Goal: Information Seeking & Learning: Check status

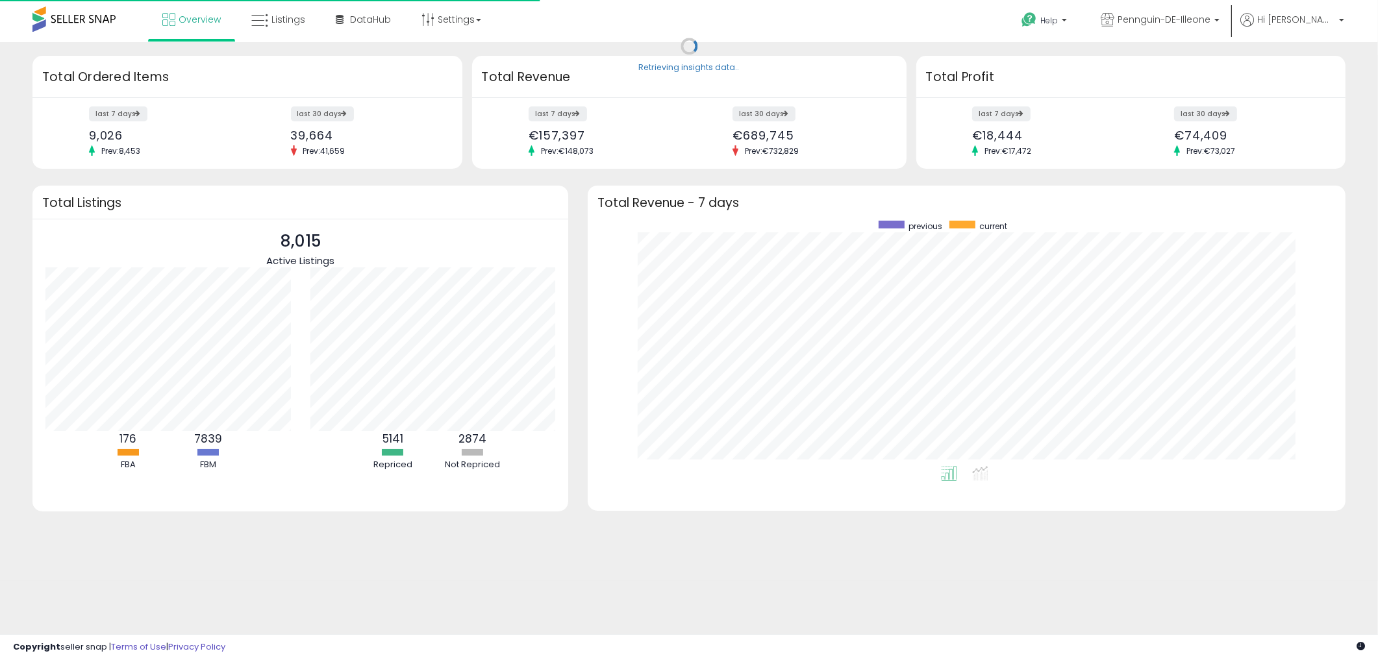
scroll to position [245, 732]
click at [288, 20] on span "Listings" at bounding box center [288, 19] width 34 height 13
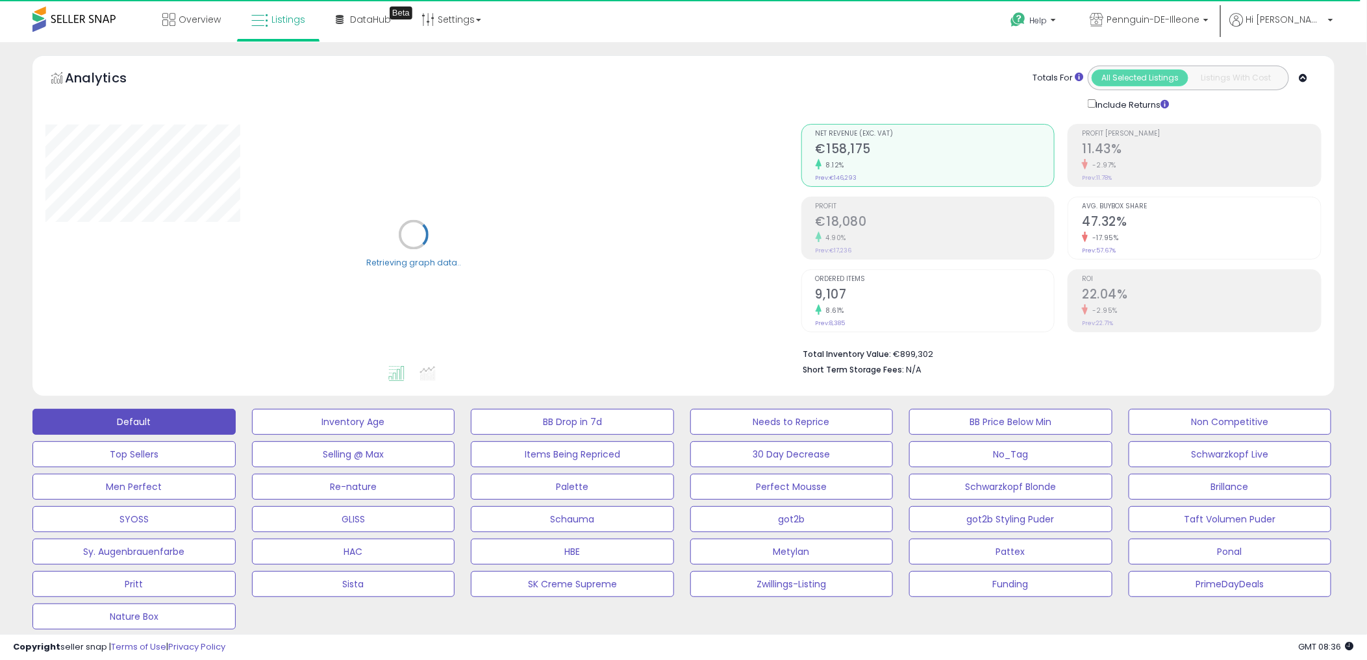
click at [29, 280] on div "Analytics Totals For All Selected Listings Listings With Cost Include Returns" at bounding box center [683, 228] width 1321 height 347
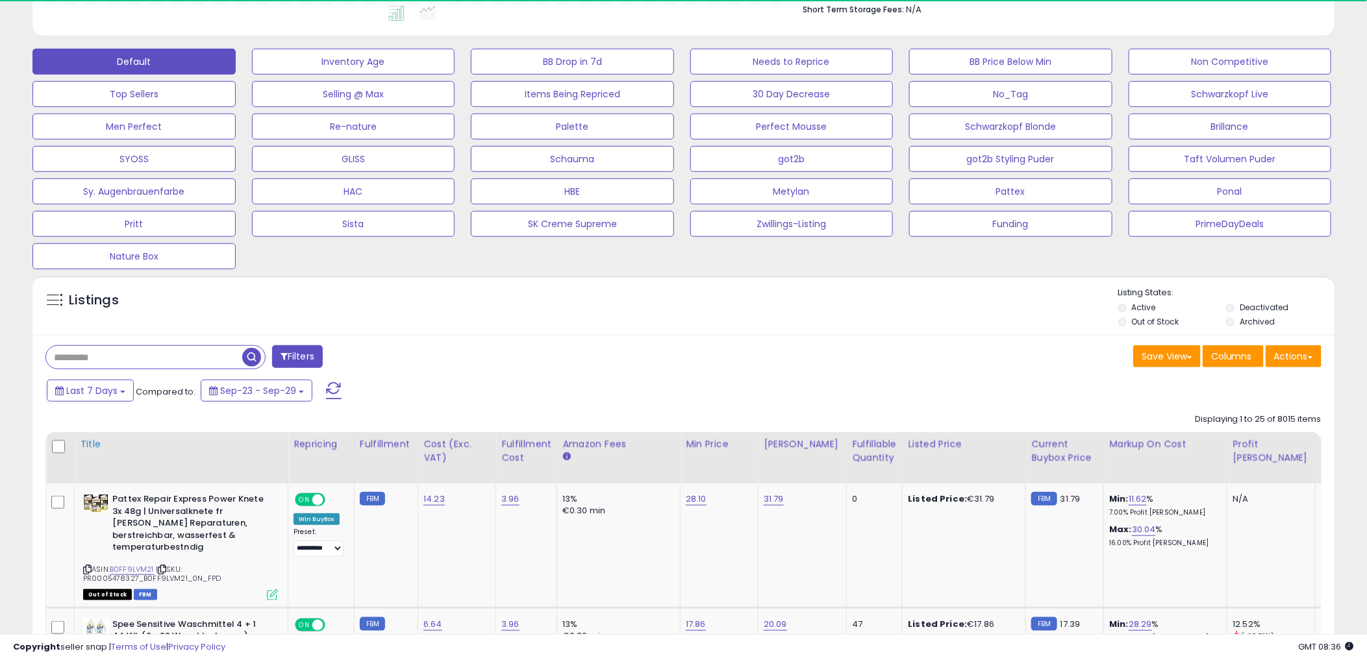
scroll to position [266, 755]
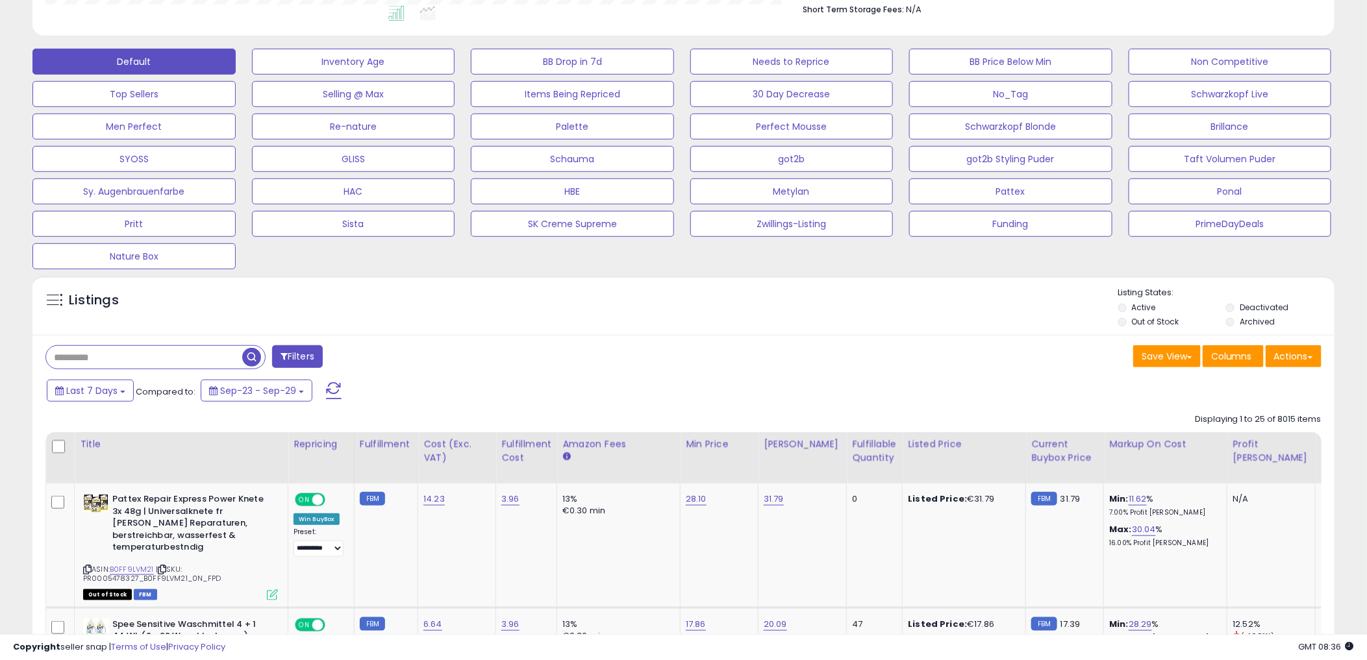
click at [178, 362] on input "text" at bounding box center [144, 357] width 196 height 23
paste input "**********"
type input "**********"
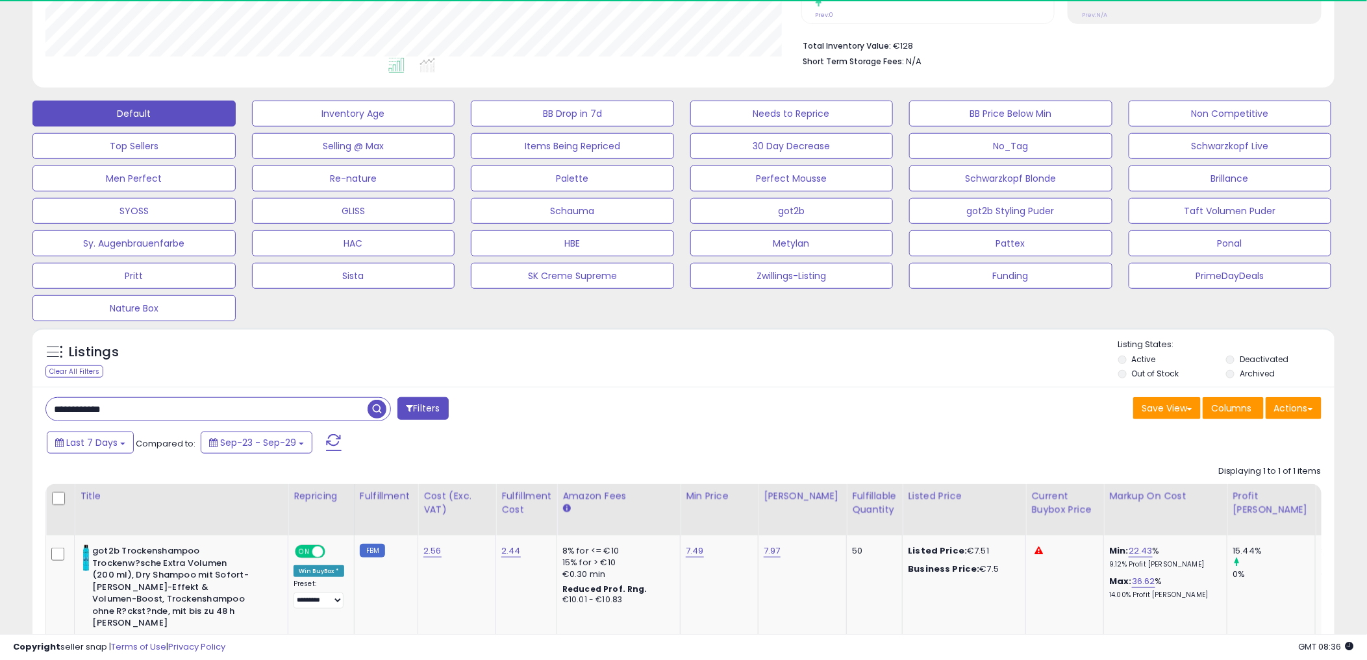
scroll to position [266, 755]
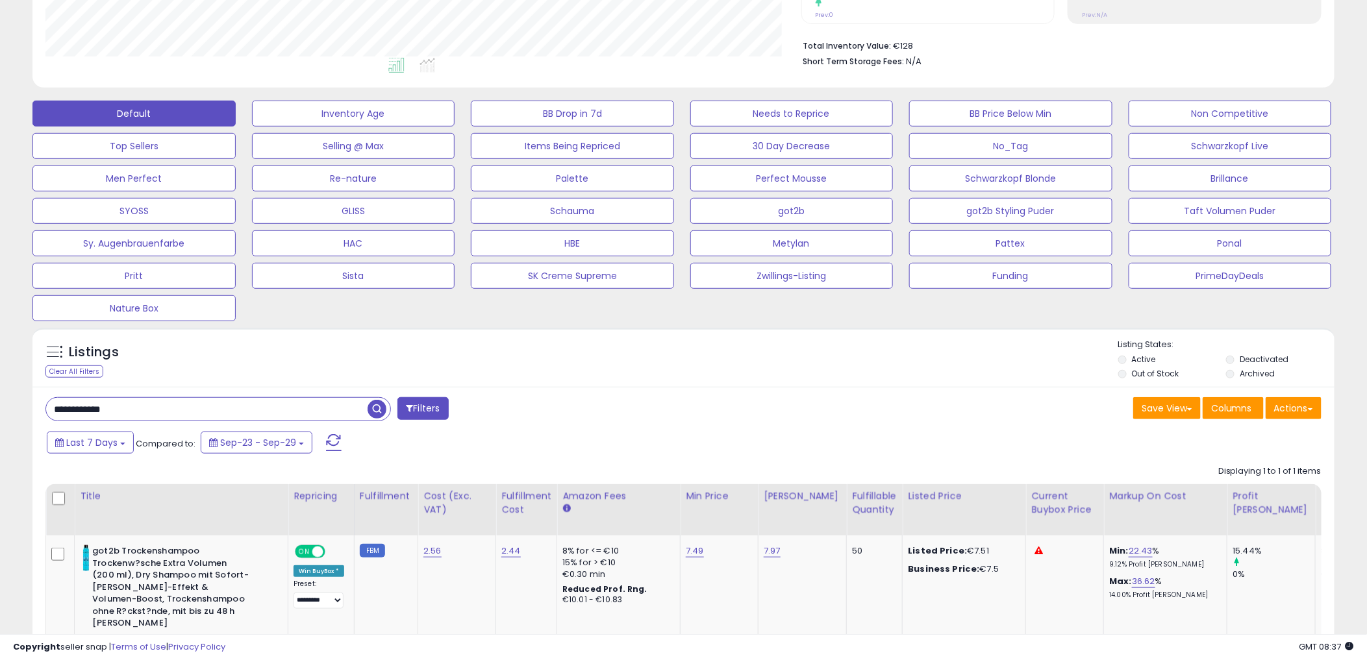
click at [656, 362] on div "Listings Clear All Filters Listing States:" at bounding box center [683, 361] width 1302 height 44
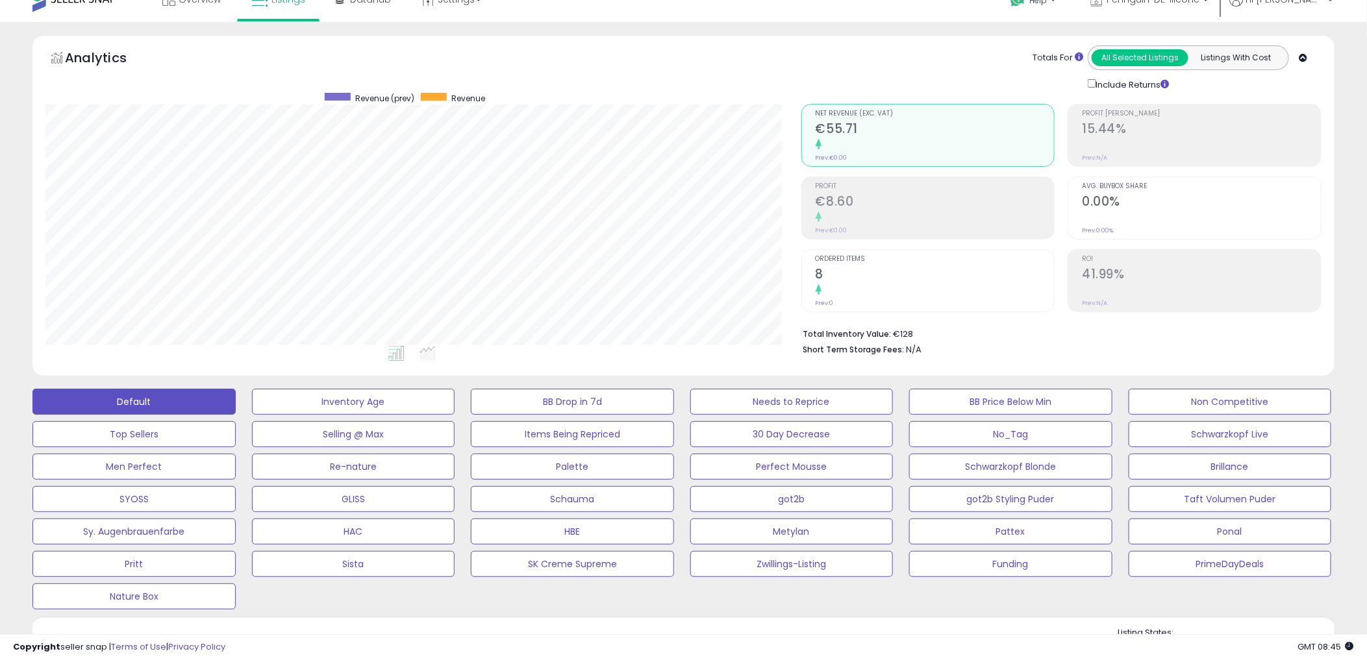
drag, startPoint x: 796, startPoint y: 69, endPoint x: 788, endPoint y: 76, distance: 10.1
click at [796, 69] on div "Totals For All Selected Listings Listings With Cost Include Returns" at bounding box center [1056, 67] width 530 height 45
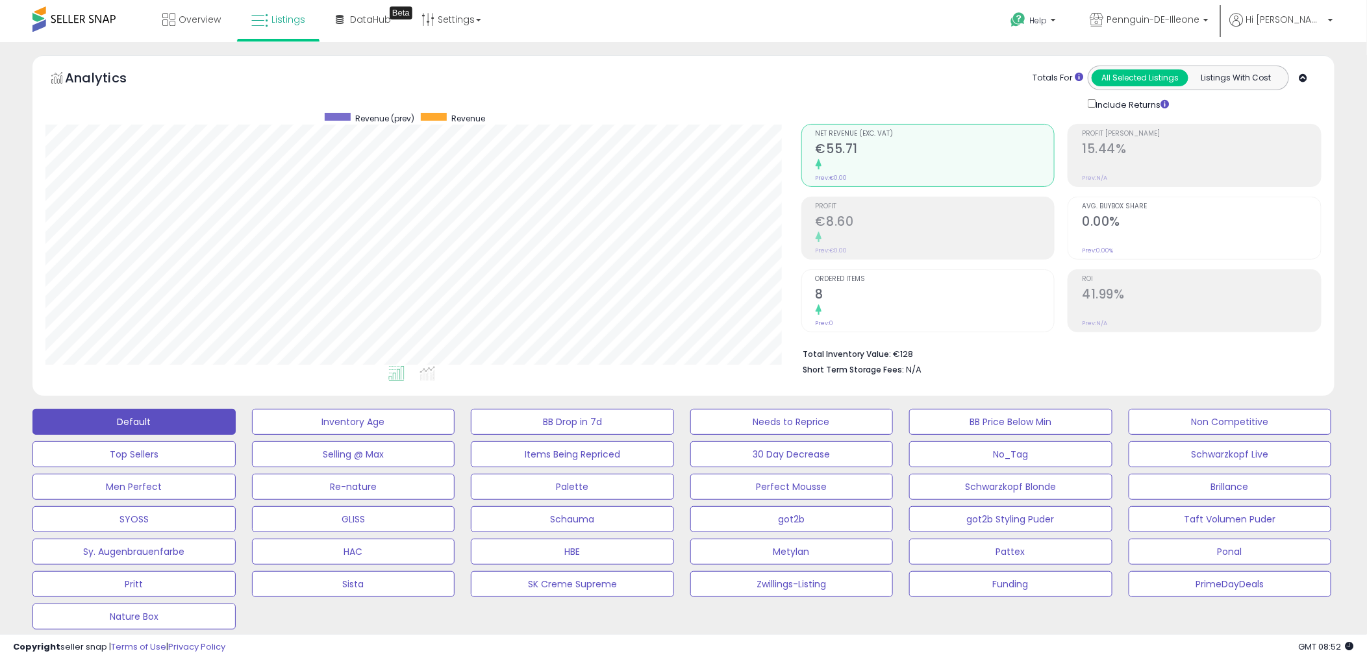
scroll to position [453, 0]
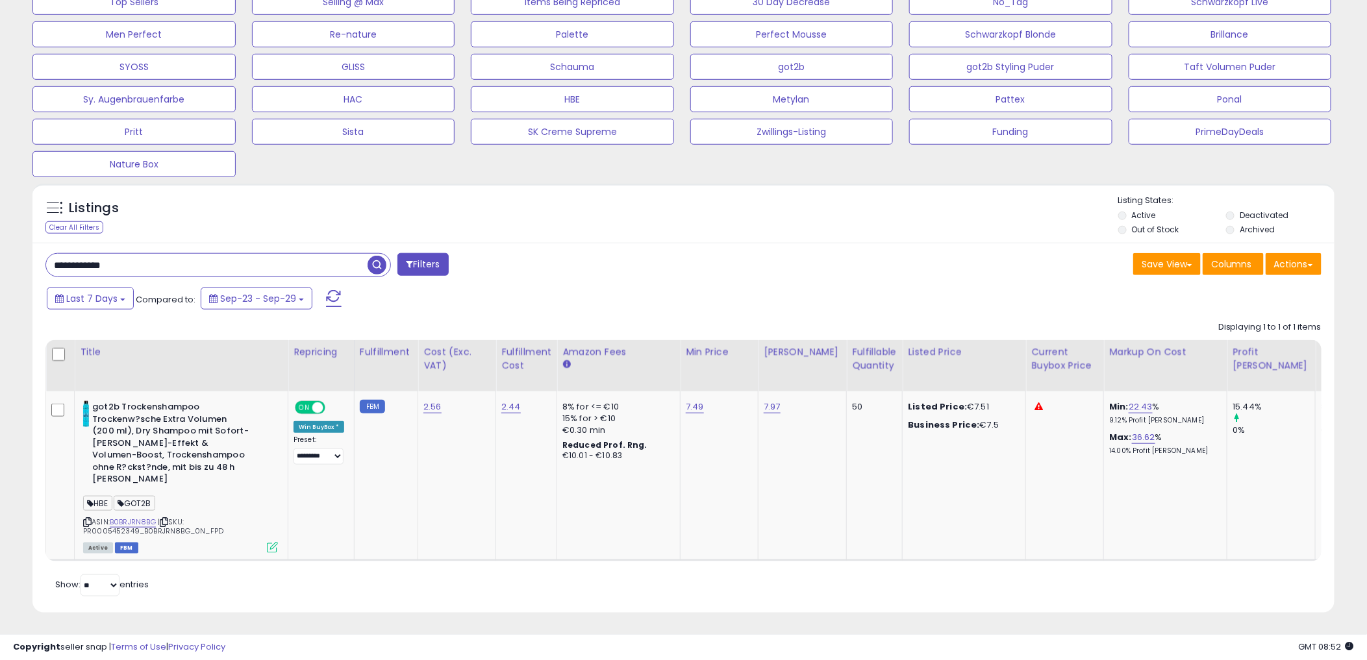
click at [1064, 258] on div "Save View Save As New View Update Current View Columns Actions Import Export Vi…" at bounding box center [1008, 265] width 648 height 25
click at [743, 216] on div "Listings Clear All Filters Listing States:" at bounding box center [683, 217] width 1302 height 44
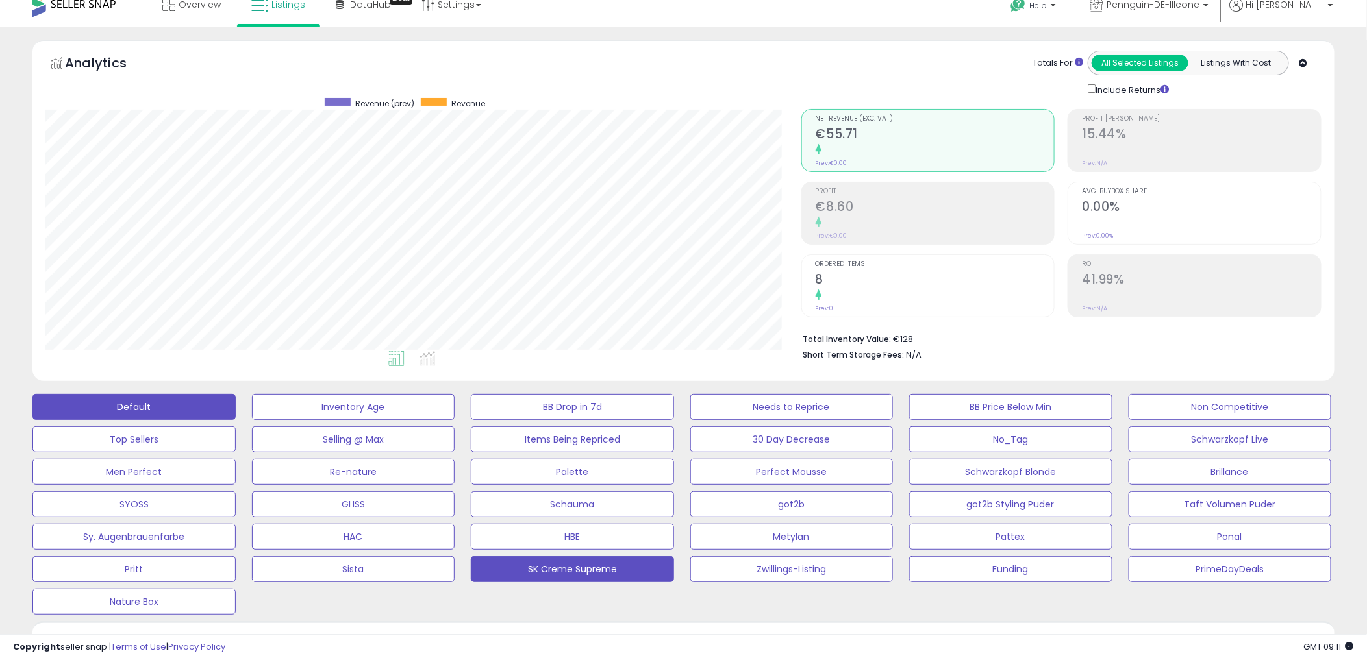
scroll to position [0, 0]
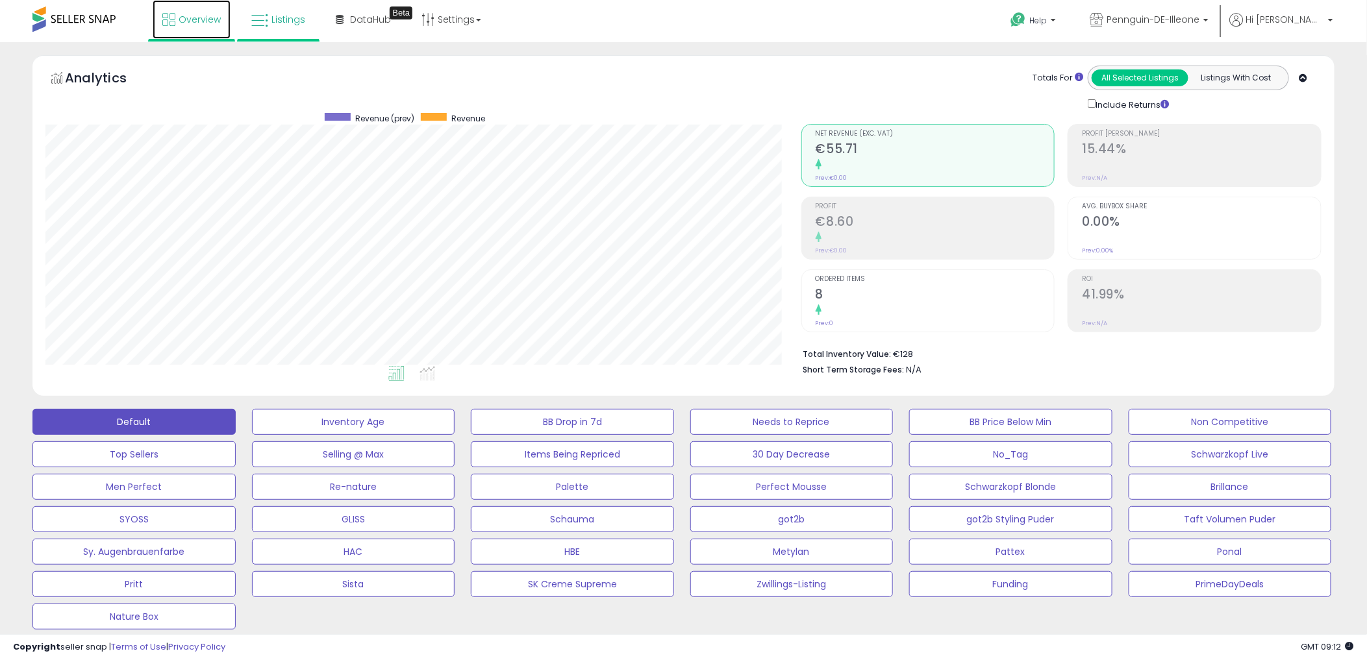
click at [196, 21] on span "Overview" at bounding box center [200, 19] width 42 height 13
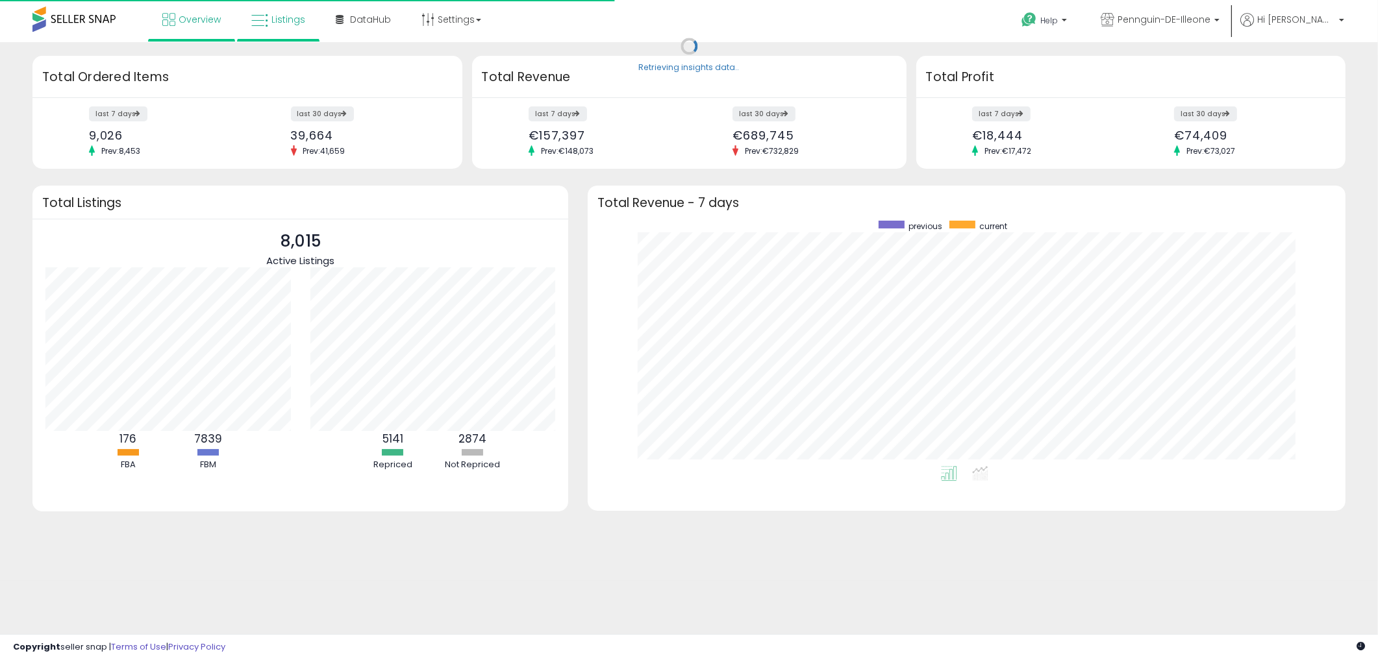
scroll to position [245, 732]
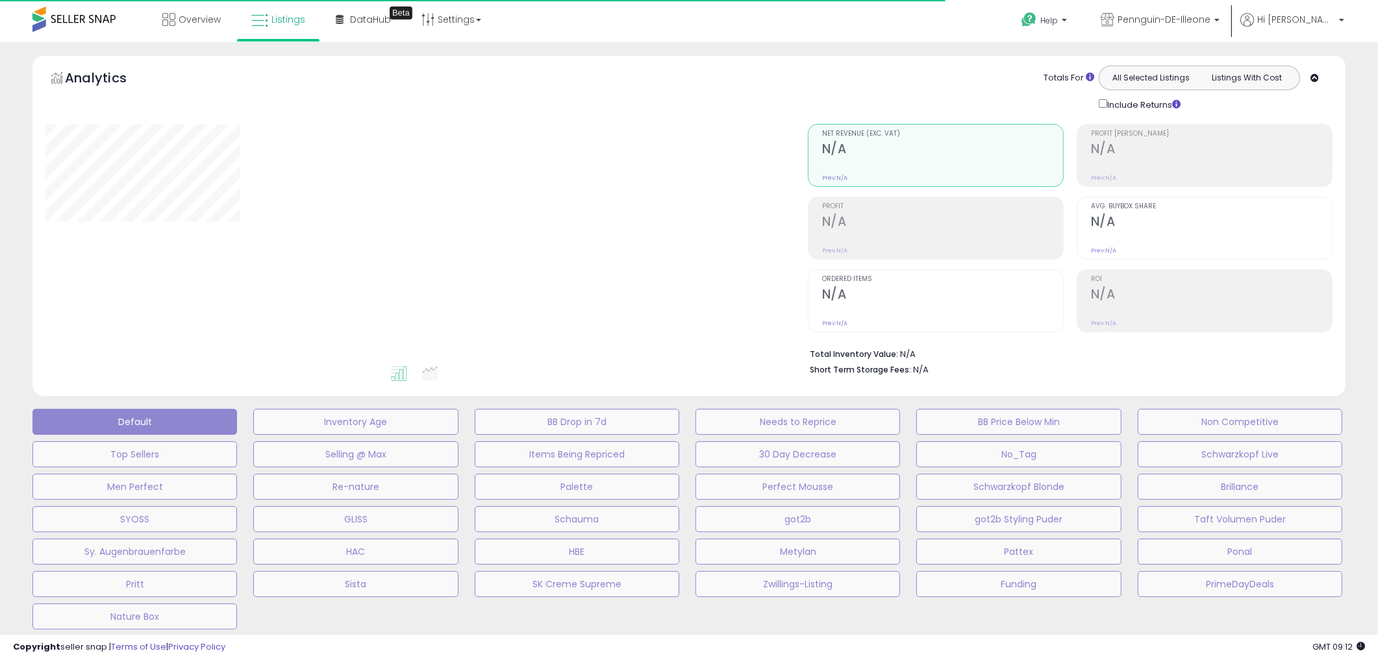
click at [606, 23] on div "Overview Listings Beta" at bounding box center [446, 27] width 912 height 55
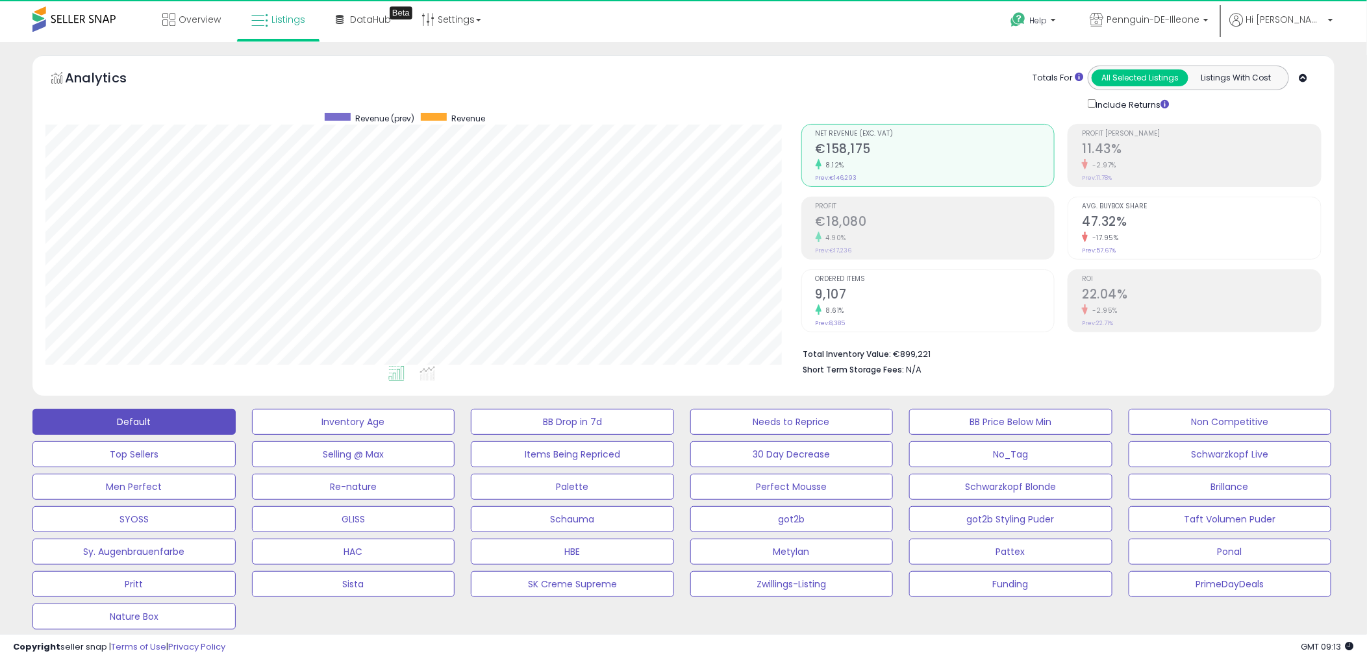
scroll to position [266, 755]
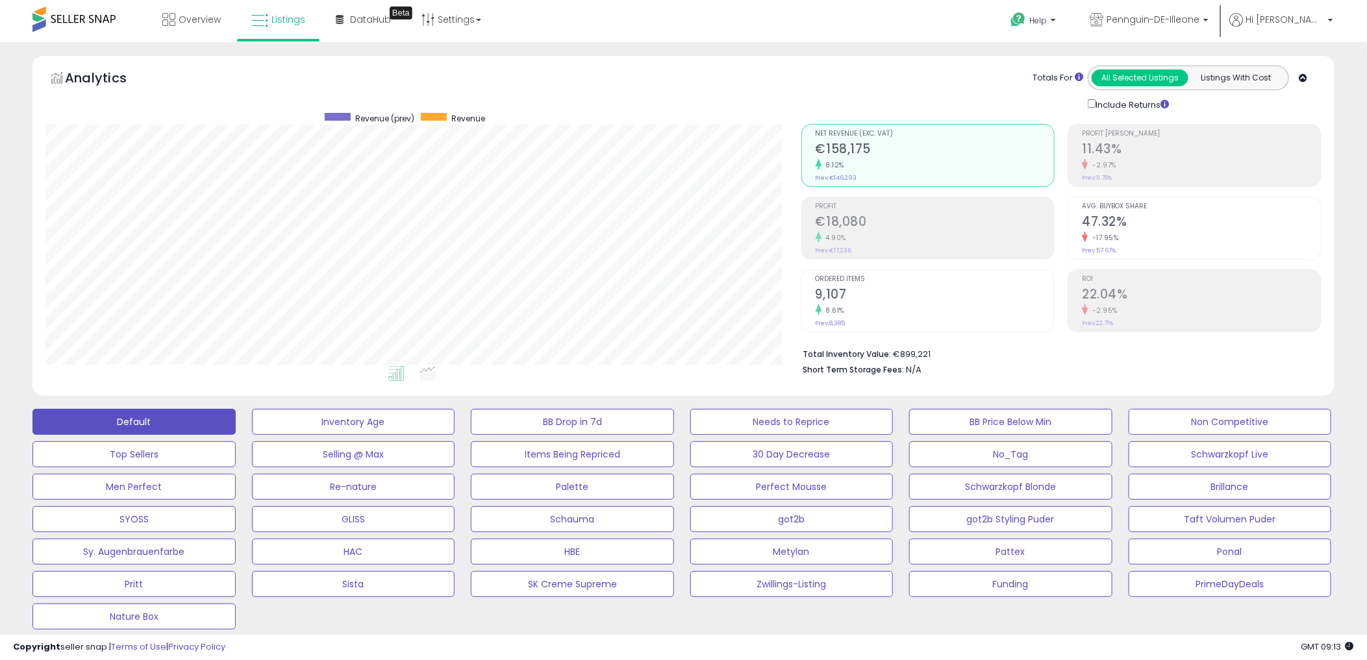
click at [569, 34] on div "Overview Listings Beta" at bounding box center [442, 27] width 905 height 55
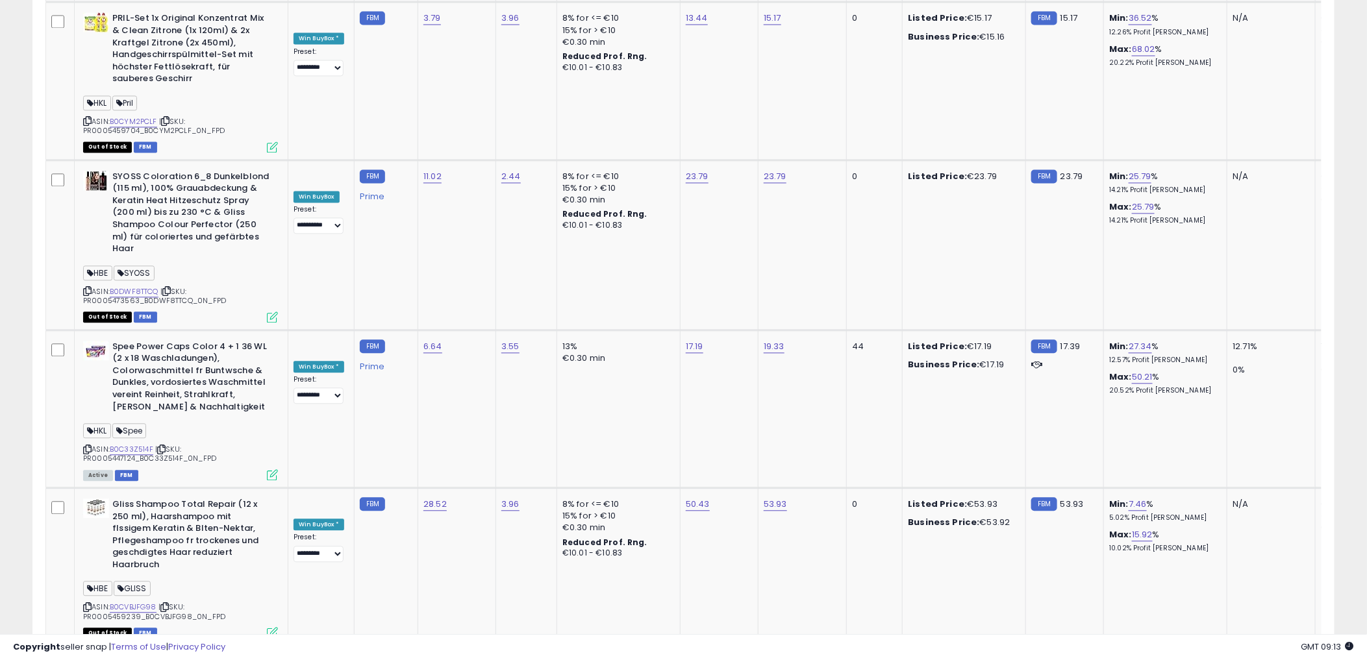
scroll to position [0, 0]
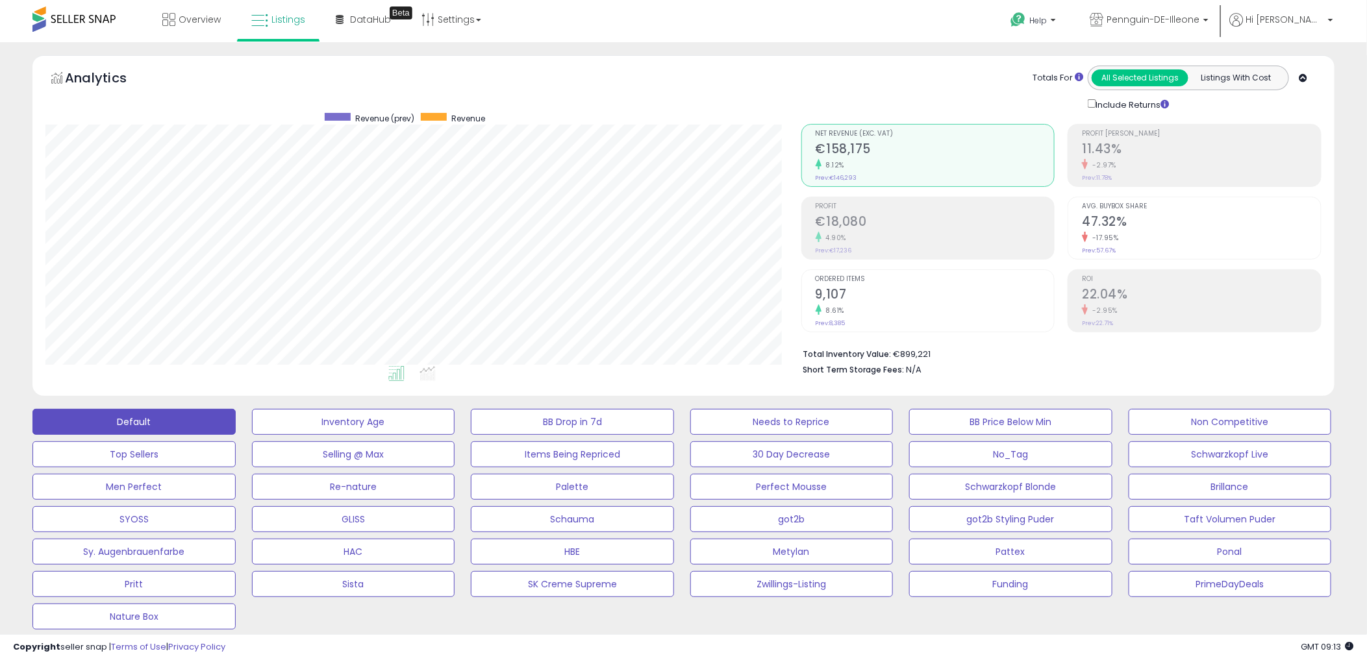
click at [516, 39] on div "Overview Listings Beta" at bounding box center [442, 27] width 905 height 55
click at [513, 56] on div "Analytics Totals For All Selected Listings Listings With Cost Include Returns" at bounding box center [683, 225] width 1302 height 341
